Goal: Task Accomplishment & Management: Manage account settings

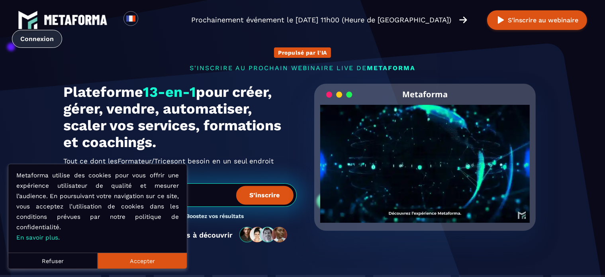
click at [62, 30] on link "Connexion" at bounding box center [37, 39] width 50 height 18
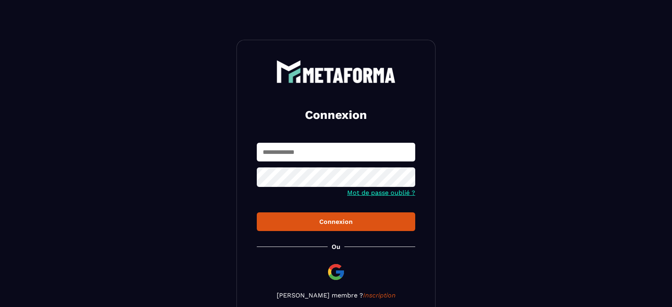
click at [315, 155] on input "text" at bounding box center [336, 152] width 158 height 19
click at [321, 157] on input "text" at bounding box center [336, 152] width 158 height 19
type input "**********"
click at [357, 224] on div "Connexion" at bounding box center [336, 222] width 146 height 8
click at [407, 180] on icon at bounding box center [406, 178] width 9 height 7
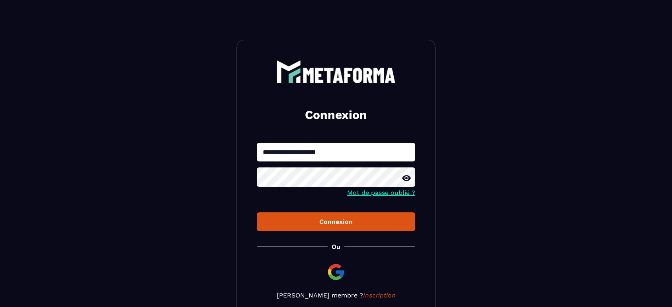
click at [407, 180] on icon at bounding box center [406, 178] width 9 height 6
click at [379, 225] on div "Connexion" at bounding box center [336, 222] width 146 height 8
